Goal: Find contact information: Find contact information

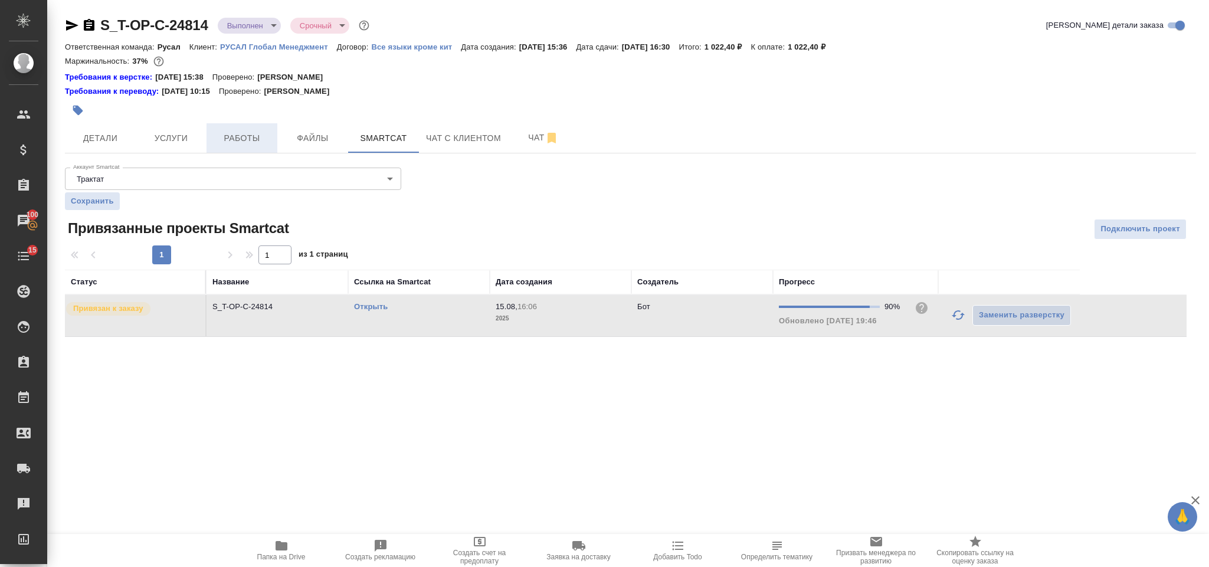
click at [247, 138] on span "Работы" at bounding box center [242, 138] width 57 height 15
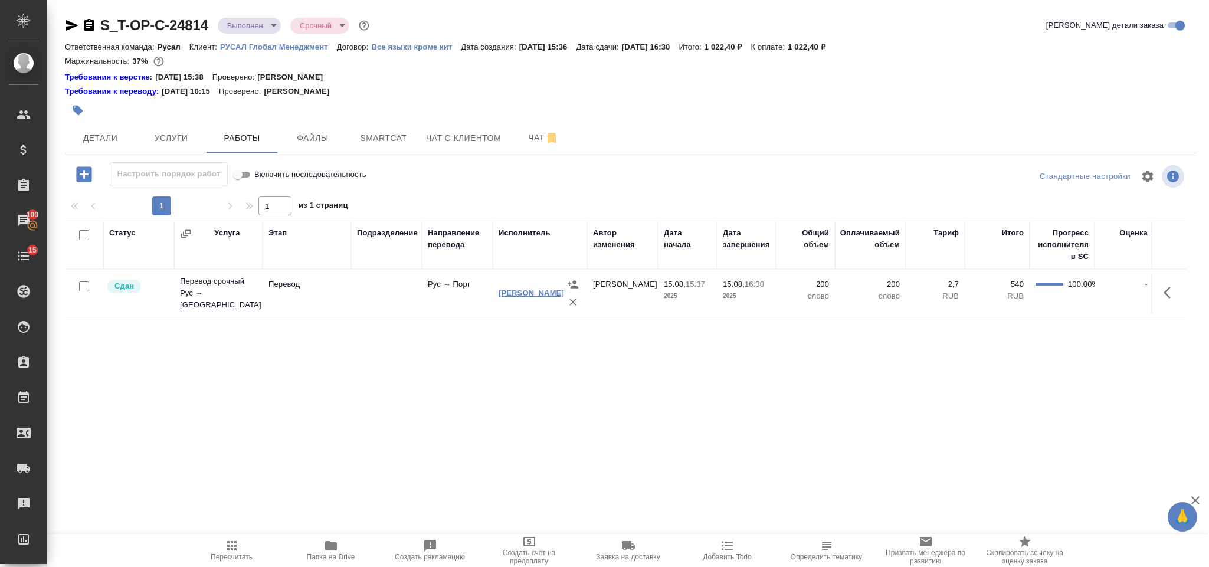
click at [506, 289] on link "Корольков Вадим" at bounding box center [530, 292] width 65 height 9
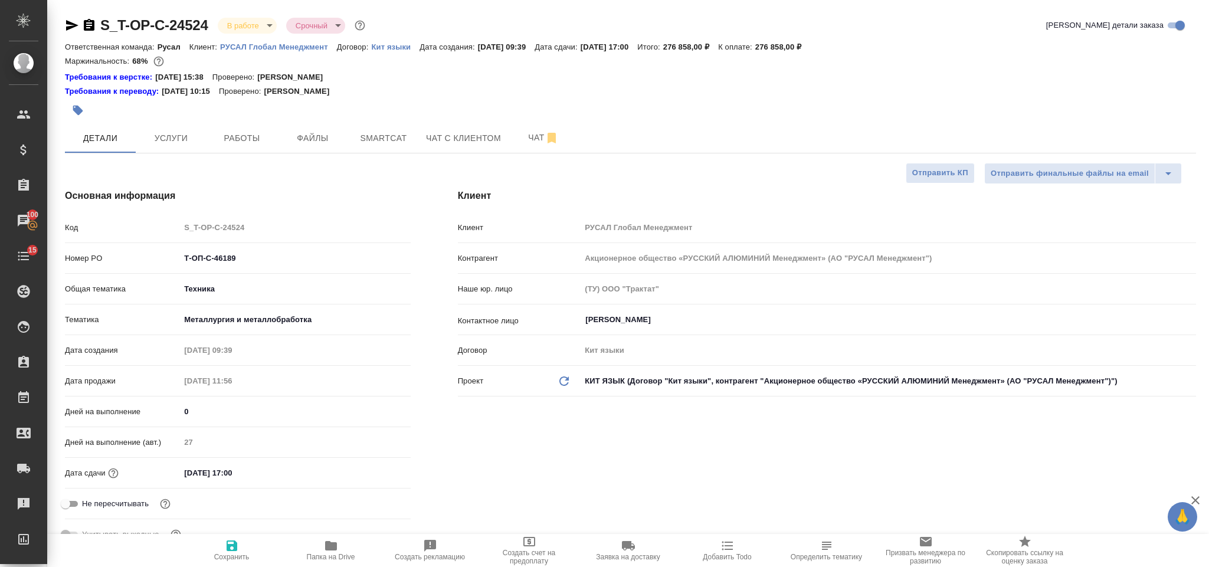
select select "RU"
